Goal: Navigation & Orientation: Find specific page/section

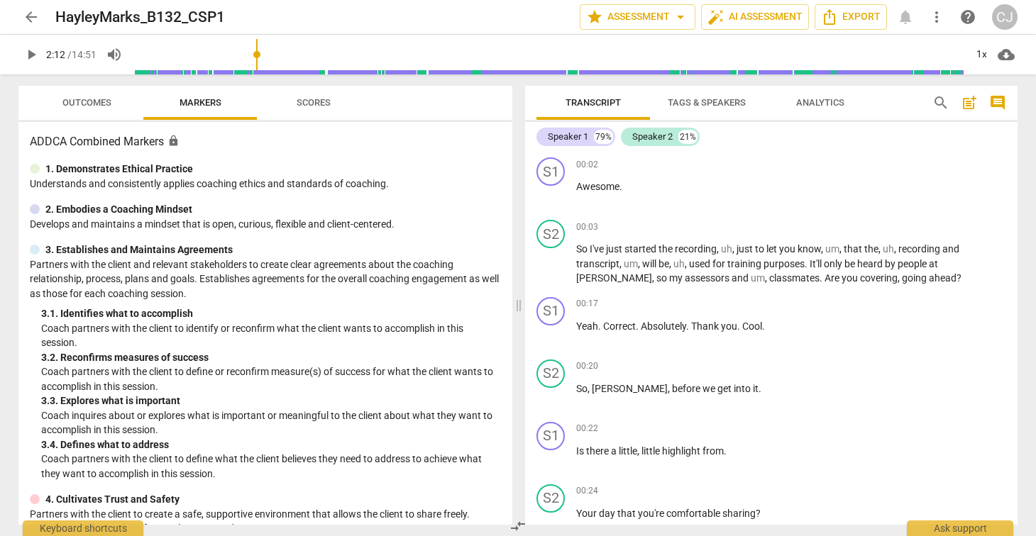
scroll to position [1024, 0]
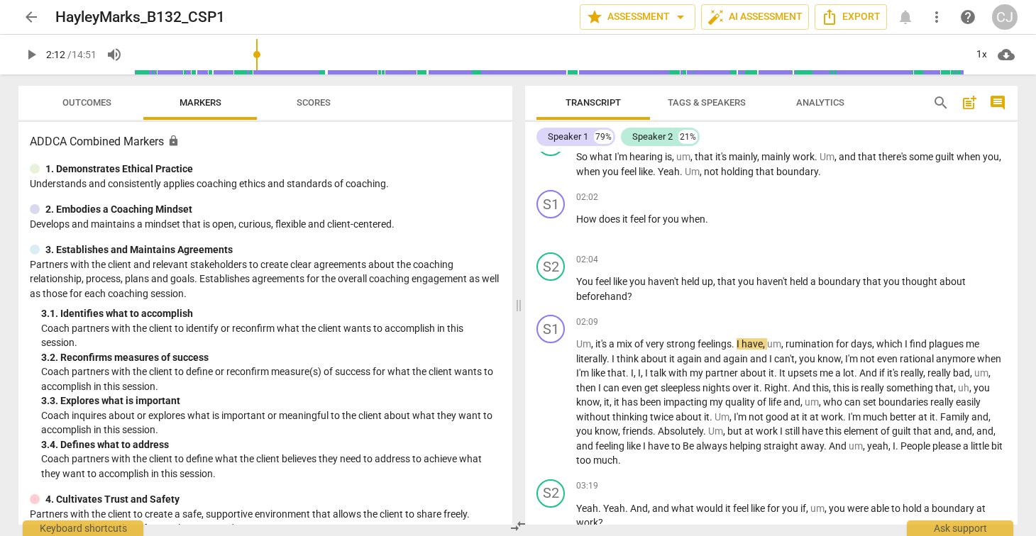
click at [33, 14] on span "arrow_back" at bounding box center [31, 17] width 17 height 17
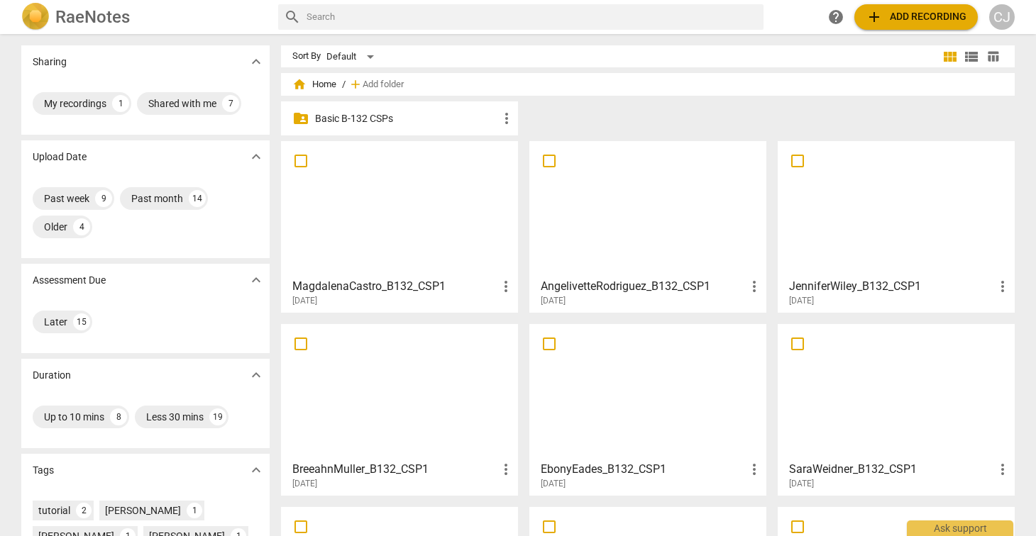
click at [395, 188] on div at bounding box center [399, 209] width 227 height 126
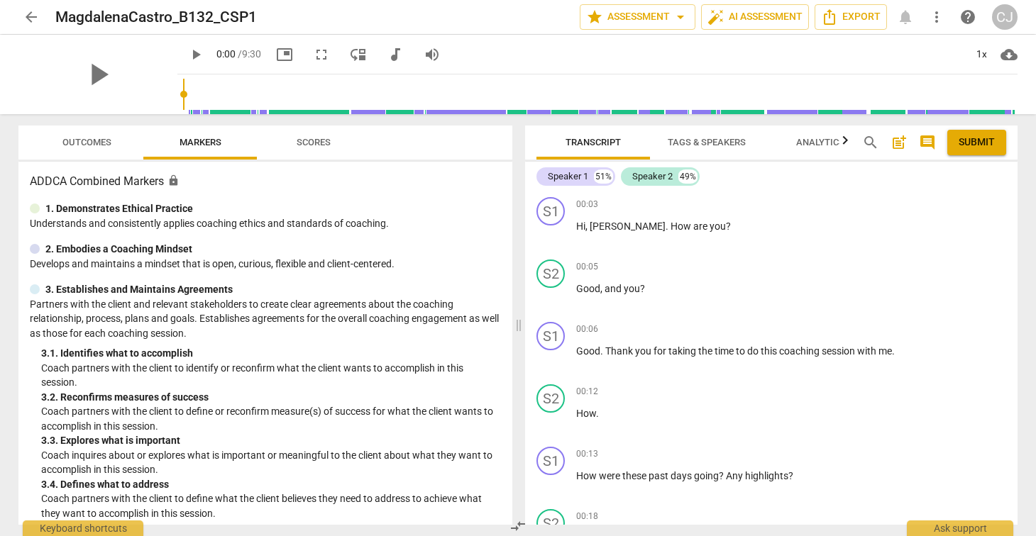
click at [387, 53] on span "audiotrack" at bounding box center [395, 54] width 17 height 17
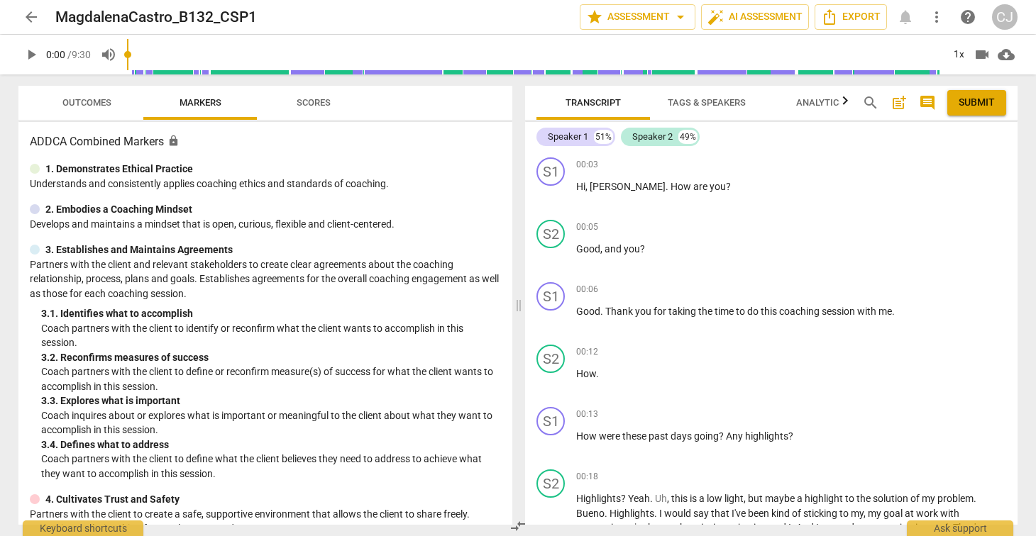
click at [28, 18] on span "arrow_back" at bounding box center [31, 17] width 17 height 17
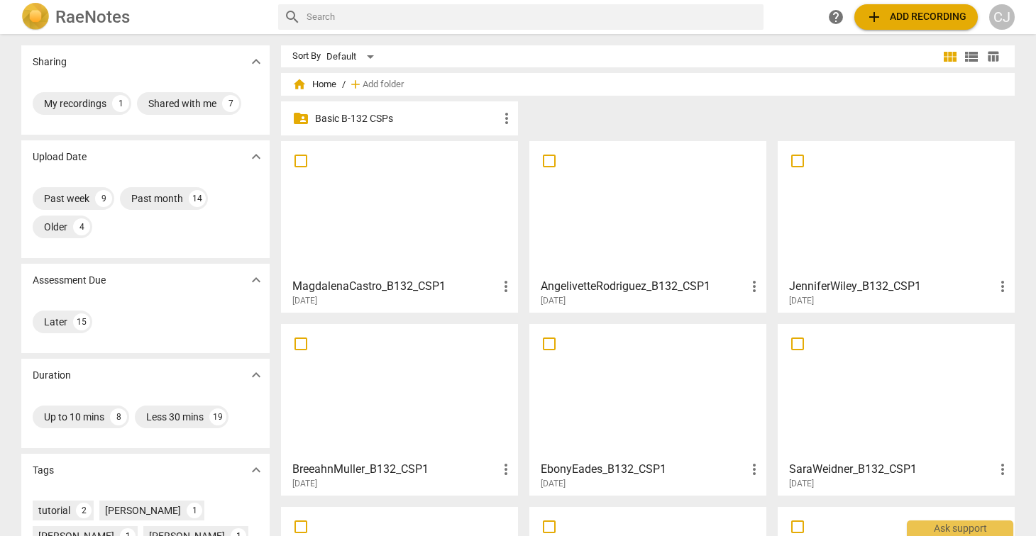
click at [380, 218] on div at bounding box center [399, 209] width 227 height 126
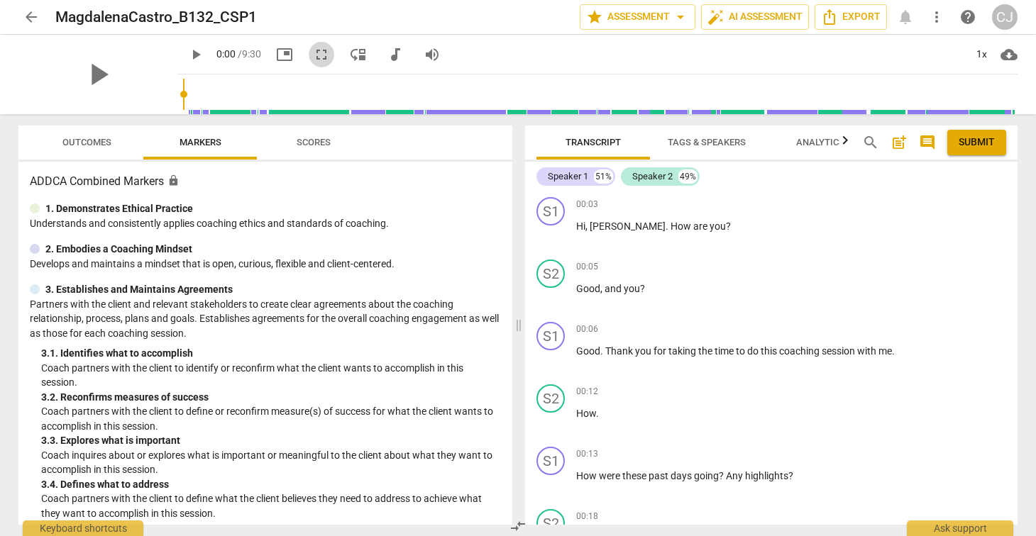
click at [313, 55] on span "fullscreen" at bounding box center [321, 54] width 17 height 17
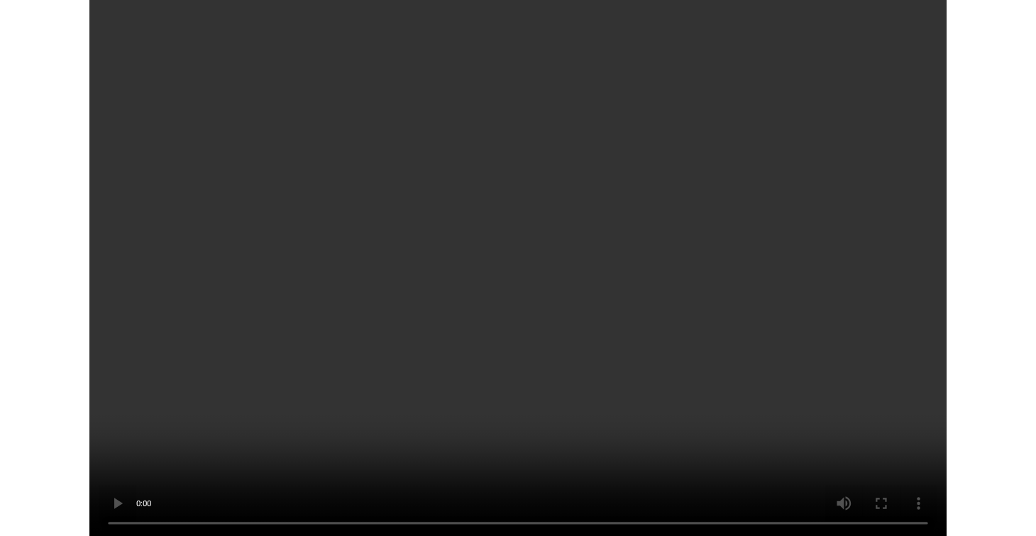
scroll to position [509, 0]
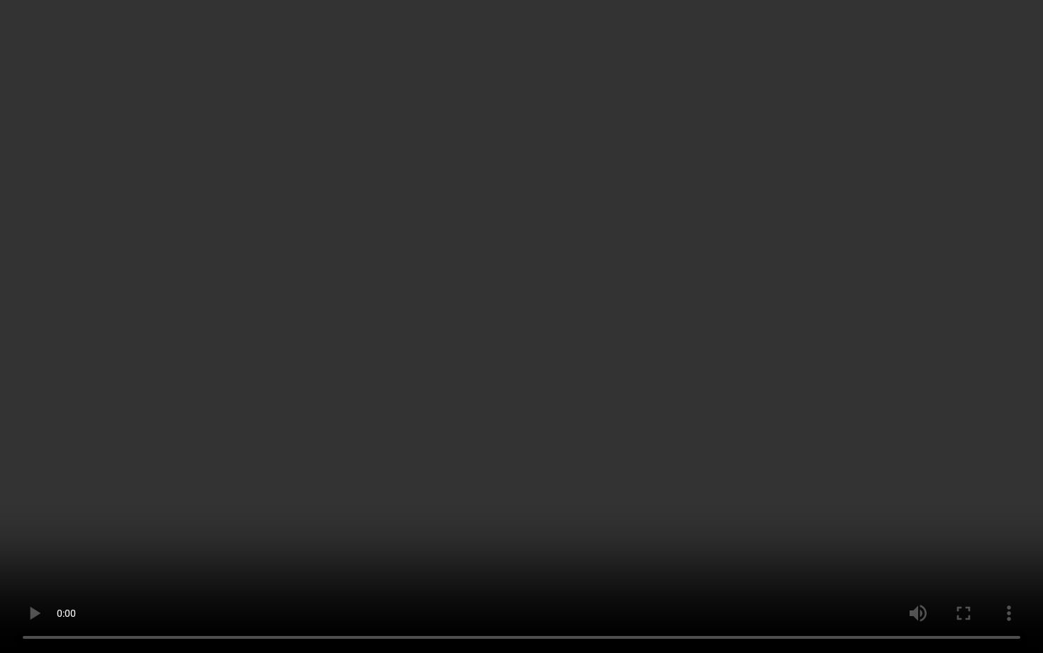
type input "74"
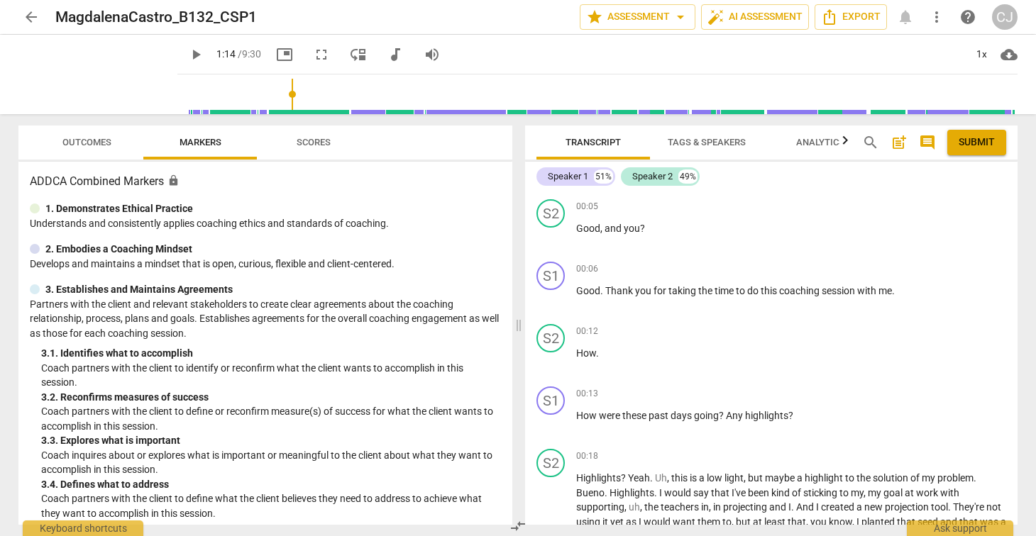
scroll to position [0, 0]
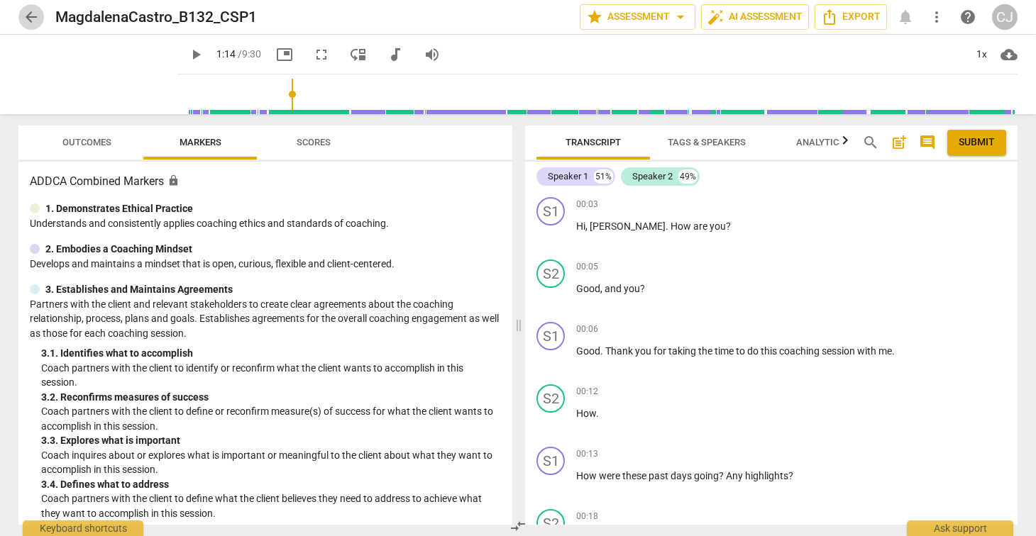
click at [33, 16] on span "arrow_back" at bounding box center [31, 17] width 17 height 17
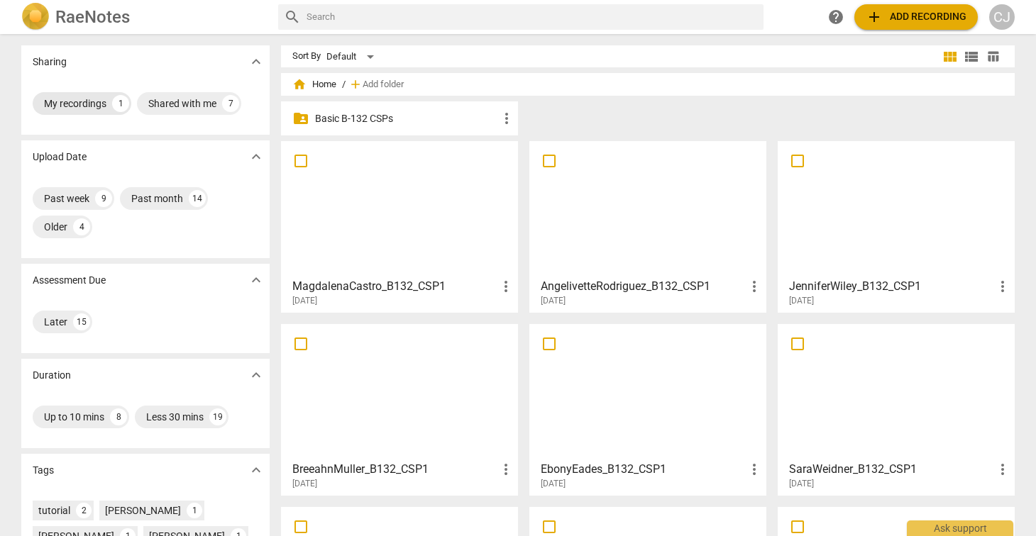
click at [62, 104] on div "My recordings" at bounding box center [75, 103] width 62 height 14
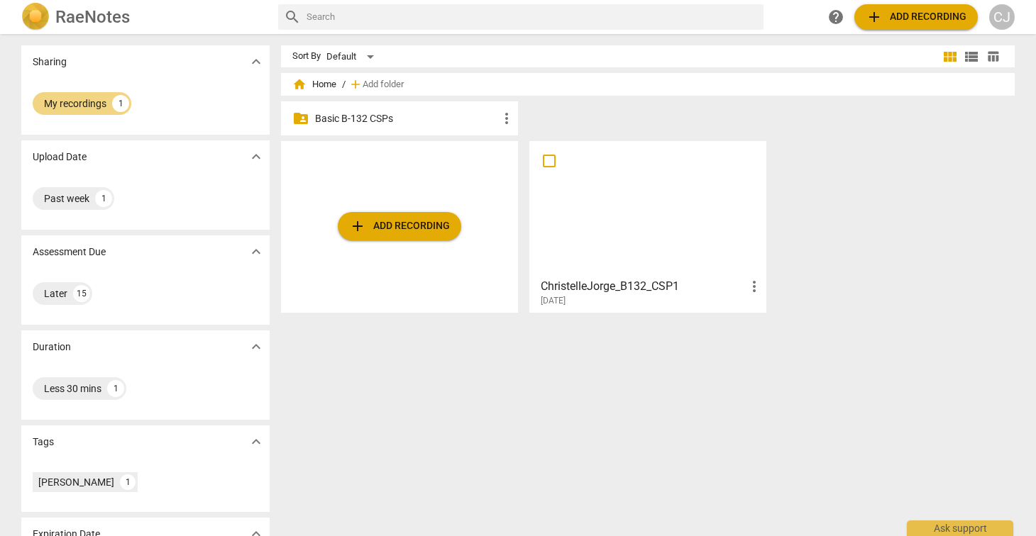
click at [656, 228] on div at bounding box center [647, 209] width 227 height 126
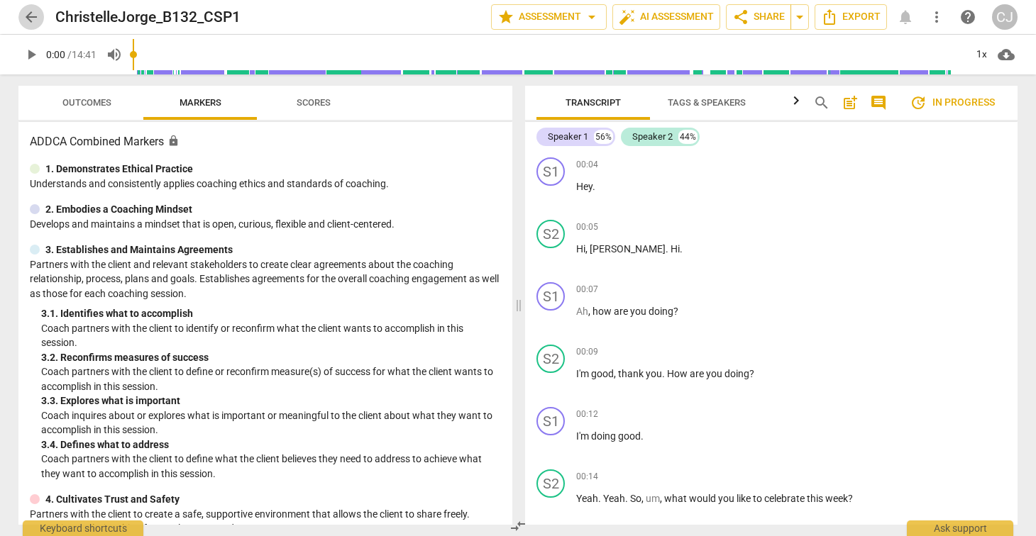
click at [28, 18] on span "arrow_back" at bounding box center [31, 17] width 17 height 17
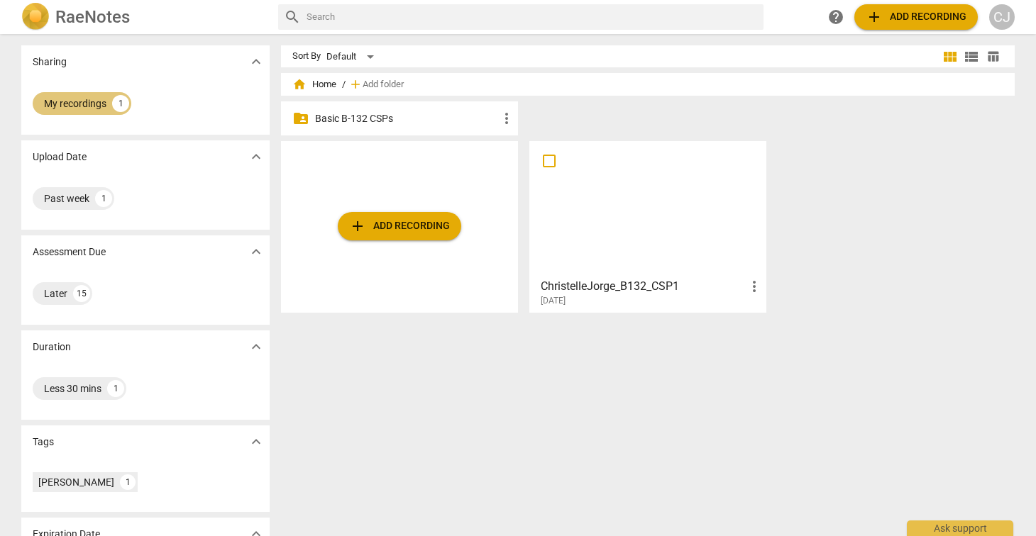
click at [93, 99] on div "My recordings" at bounding box center [75, 103] width 62 height 14
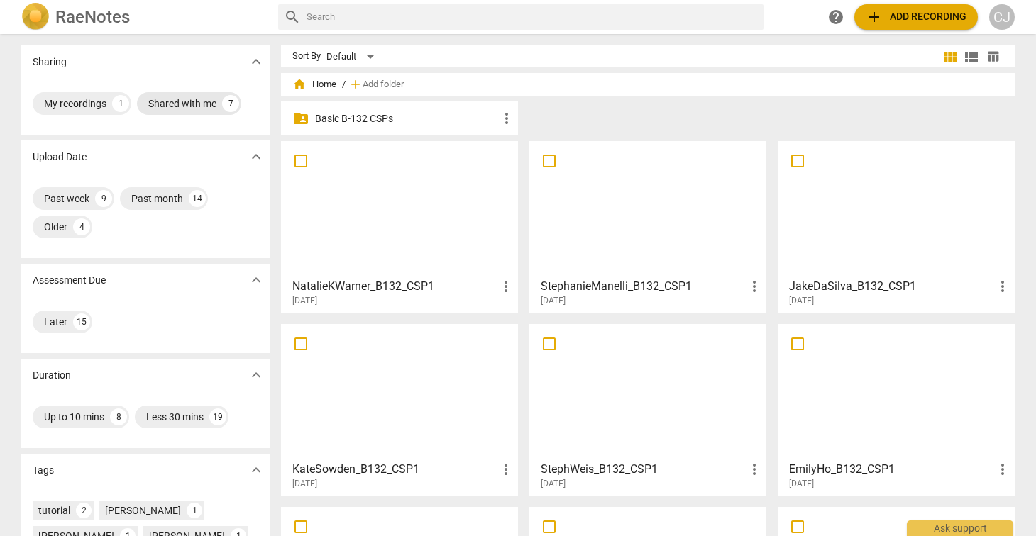
click at [185, 105] on div "Shared with me" at bounding box center [182, 103] width 68 height 14
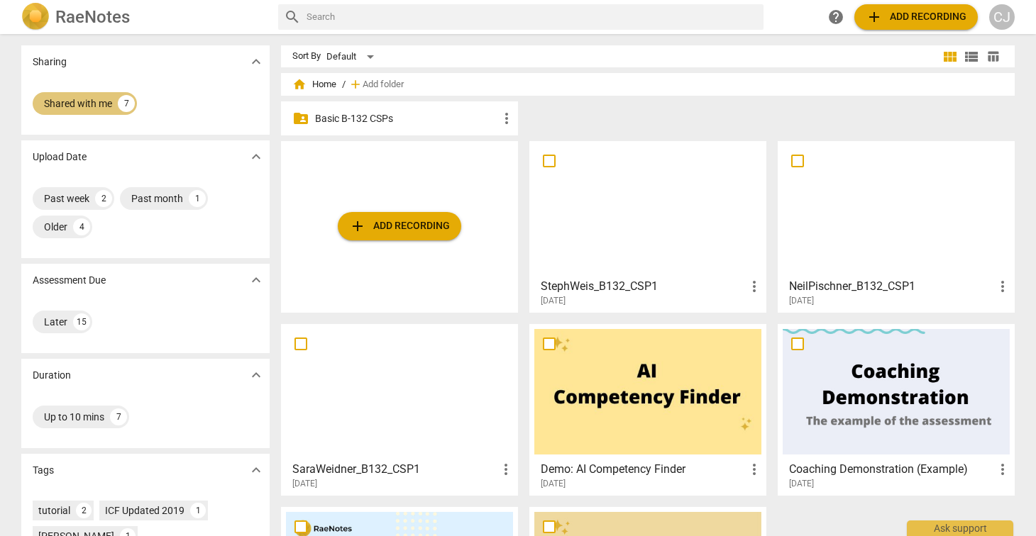
click at [78, 100] on div "Shared with me" at bounding box center [78, 103] width 68 height 14
